Goal: Go to known website: Access a specific website the user already knows

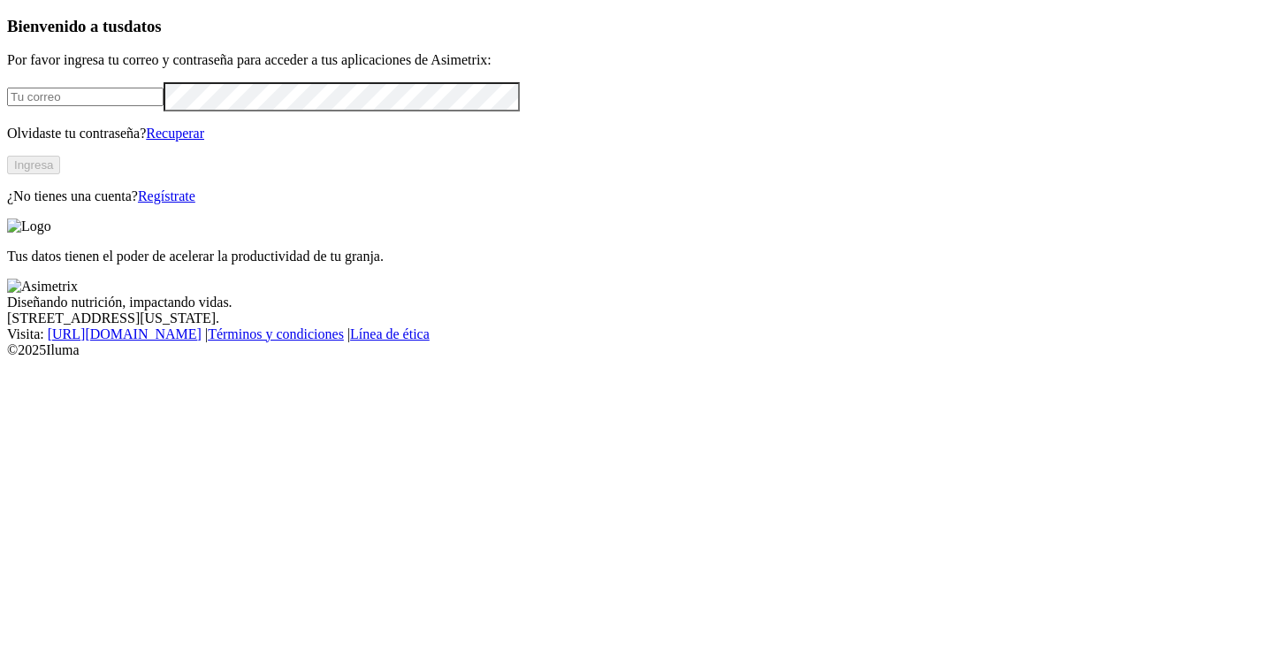
type input "[PERSON_NAME][EMAIL_ADDRESS][DOMAIN_NAME]"
click at [60, 174] on button "Ingresa" at bounding box center [33, 165] width 53 height 19
